Goal: Information Seeking & Learning: Learn about a topic

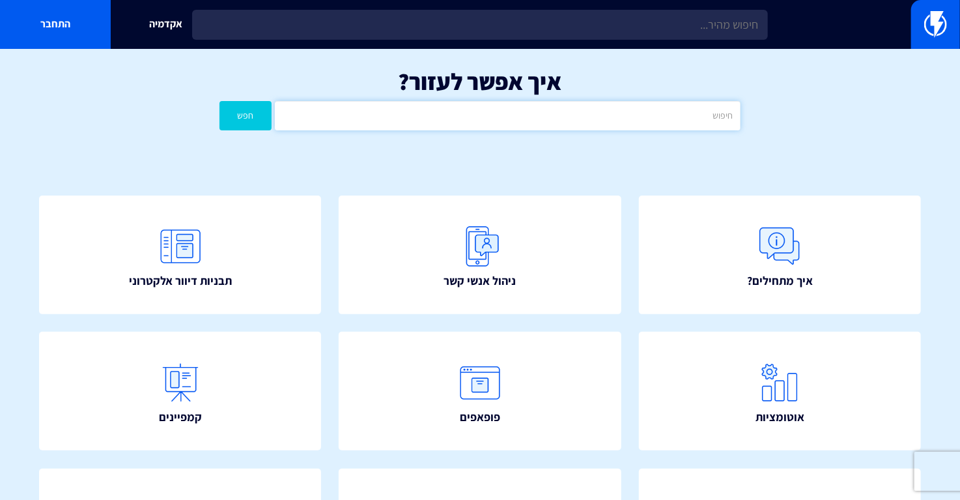
click at [495, 115] on input "text" at bounding box center [508, 115] width 466 height 29
type input "אוטומציו"
click at [220, 101] on button "חפש" at bounding box center [246, 115] width 52 height 29
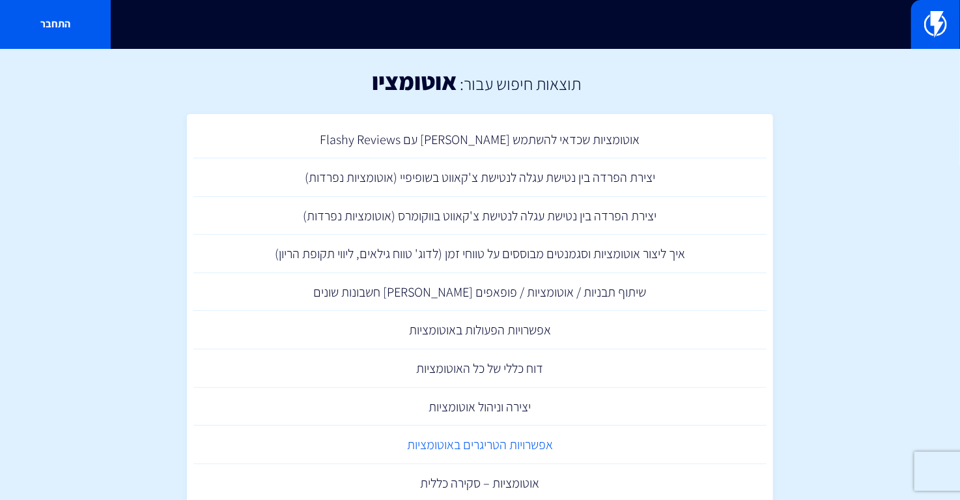
click at [510, 440] on link "אפשרויות הטריגרים באוטומציות" at bounding box center [480, 444] width 573 height 38
